Goal: Information Seeking & Learning: Learn about a topic

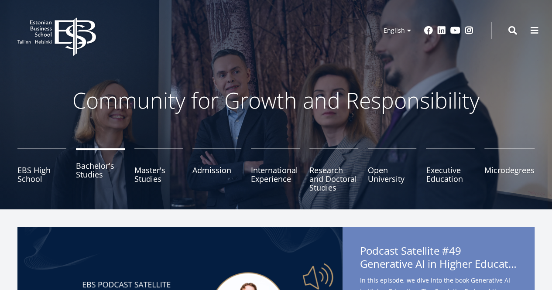
click at [101, 171] on link "Bachelor's Studies" at bounding box center [100, 170] width 49 height 44
